Goal: Find specific page/section

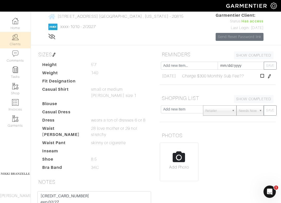
click at [14, 40] on img at bounding box center [15, 37] width 6 height 6
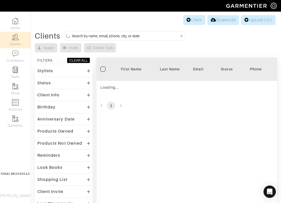
click at [108, 37] on input at bounding box center [126, 36] width 108 height 6
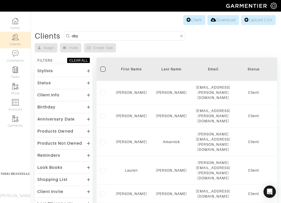
type input "oby"
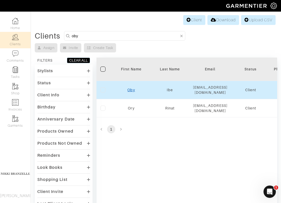
click at [131, 89] on link "Oby" at bounding box center [130, 90] width 7 height 4
